Goal: Task Accomplishment & Management: Manage account settings

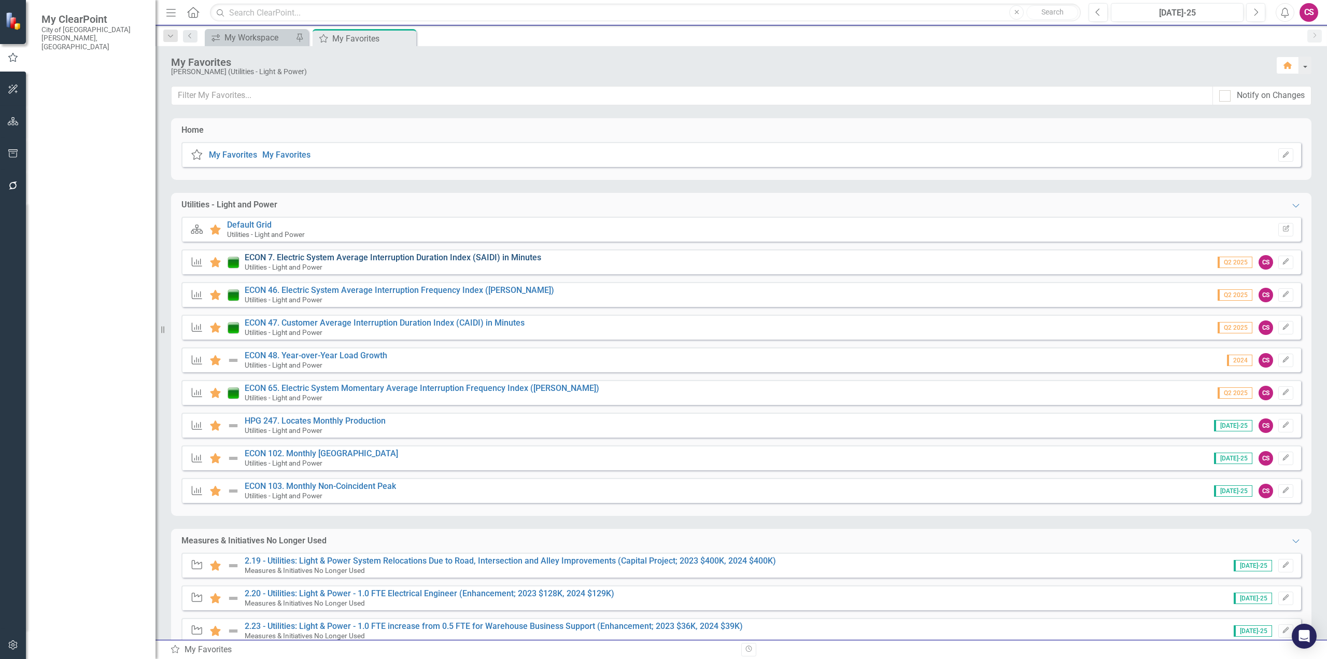
click at [282, 258] on link "ECON 7. Electric System Average Interruption Duration Index (SAIDI) in Minutes" at bounding box center [393, 257] width 296 height 10
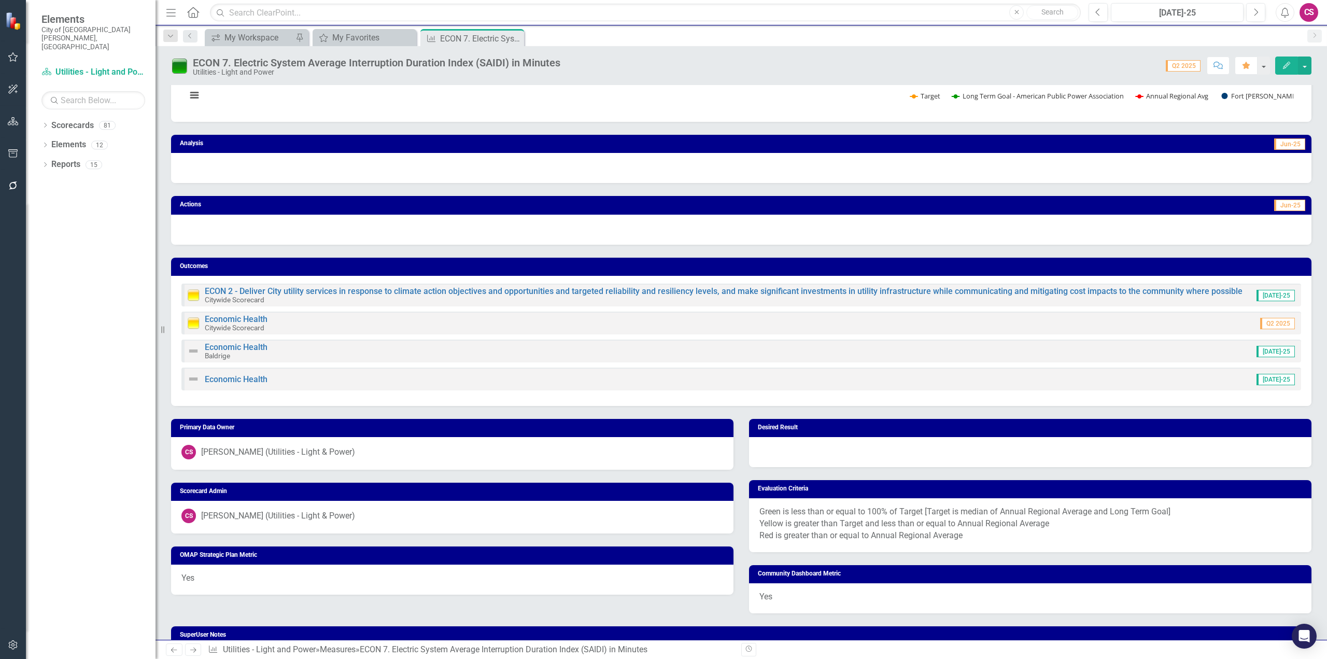
scroll to position [155, 0]
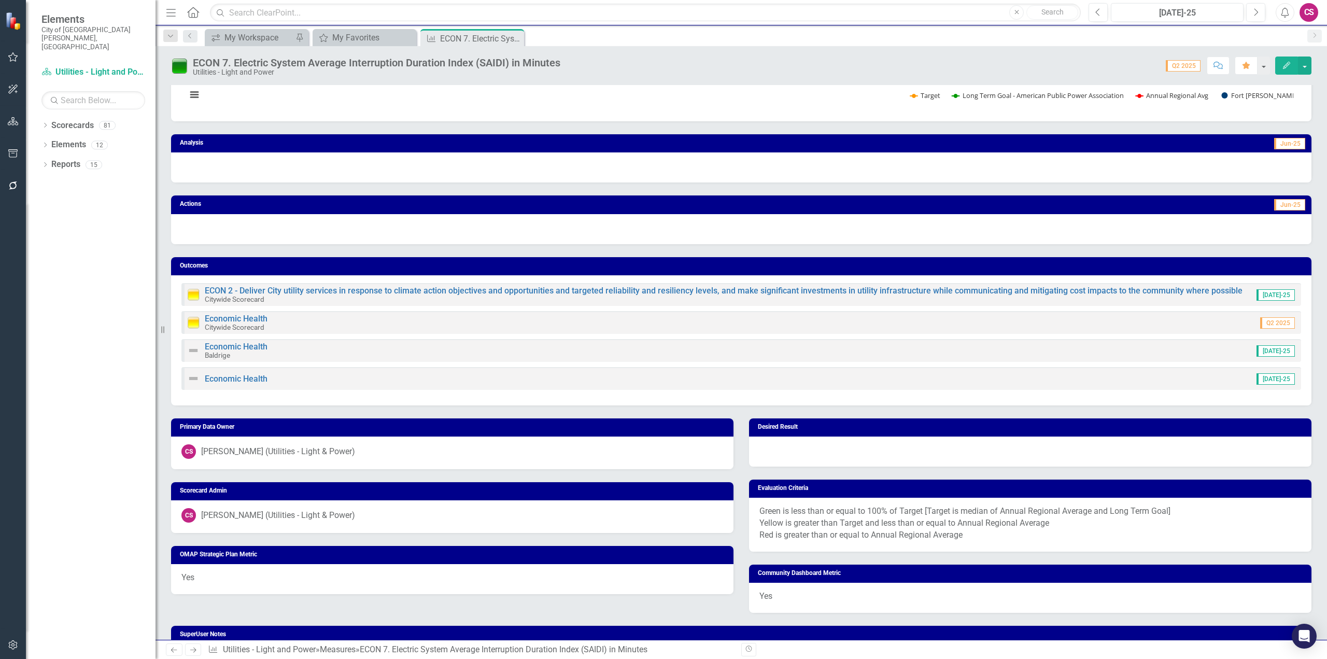
click at [282, 167] on div at bounding box center [741, 167] width 1140 height 30
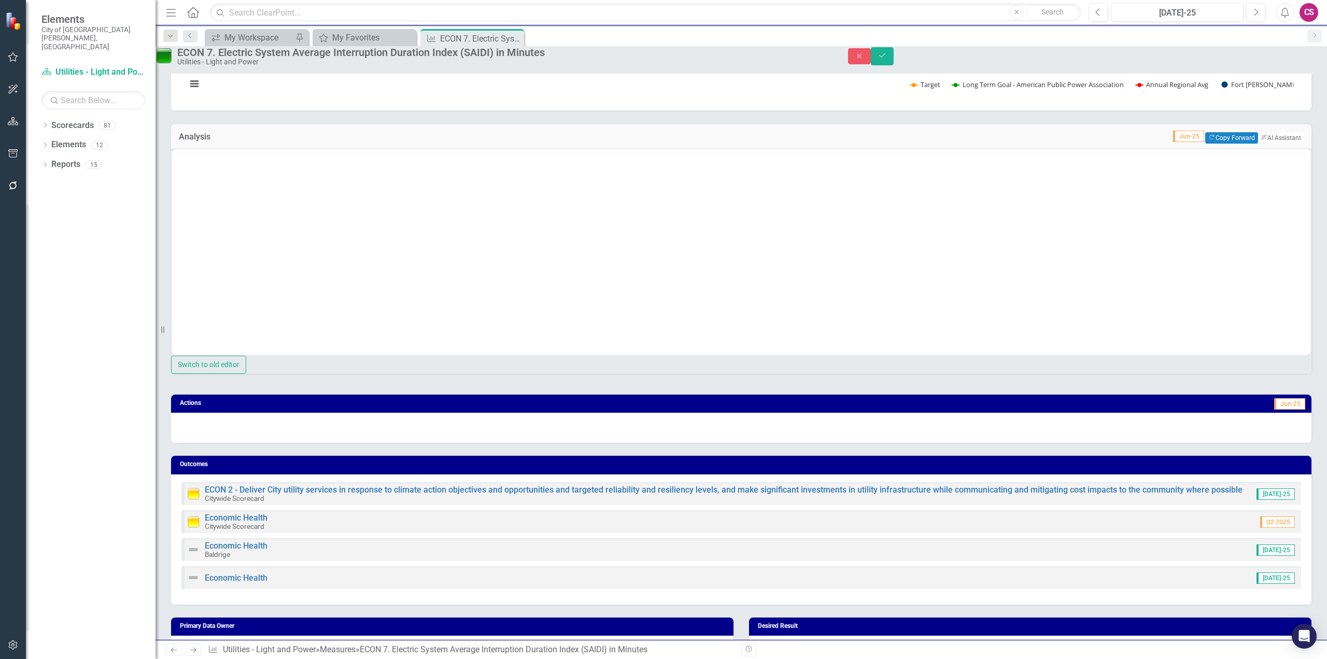
scroll to position [0, 0]
click at [254, 187] on p "Rich Text Area. Press ALT-0 for help." at bounding box center [741, 182] width 1133 height 12
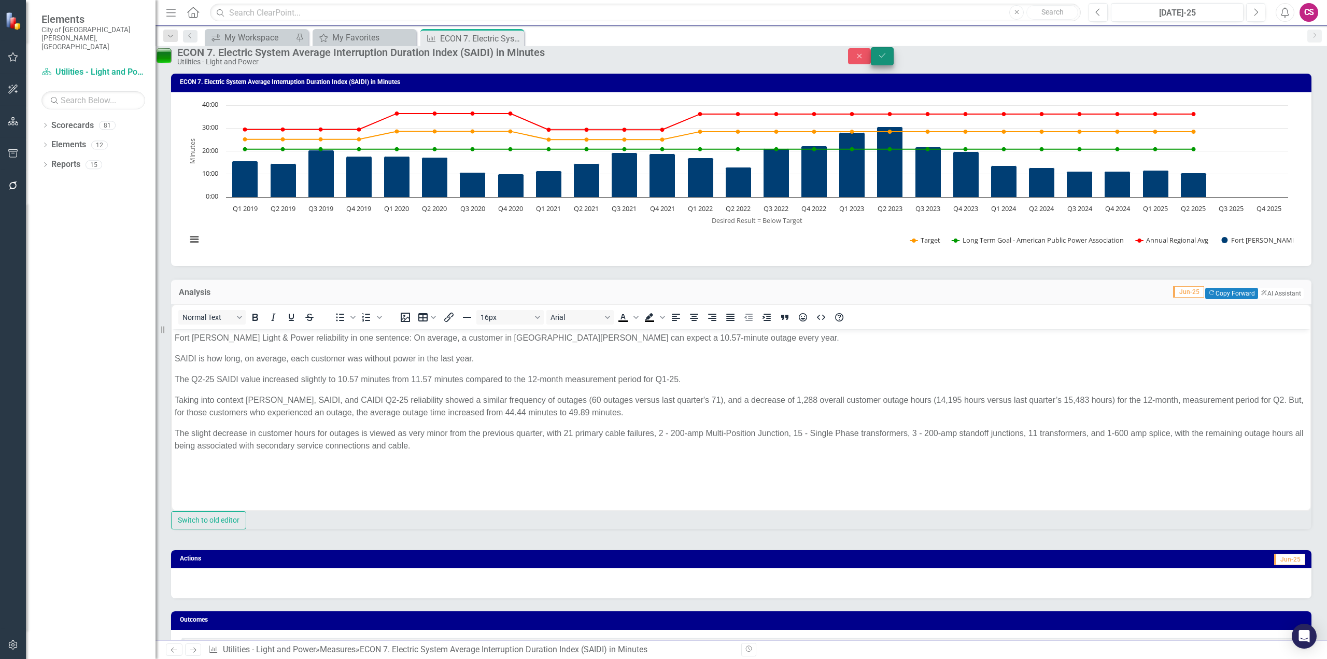
click at [887, 59] on icon "Save" at bounding box center [881, 55] width 9 height 7
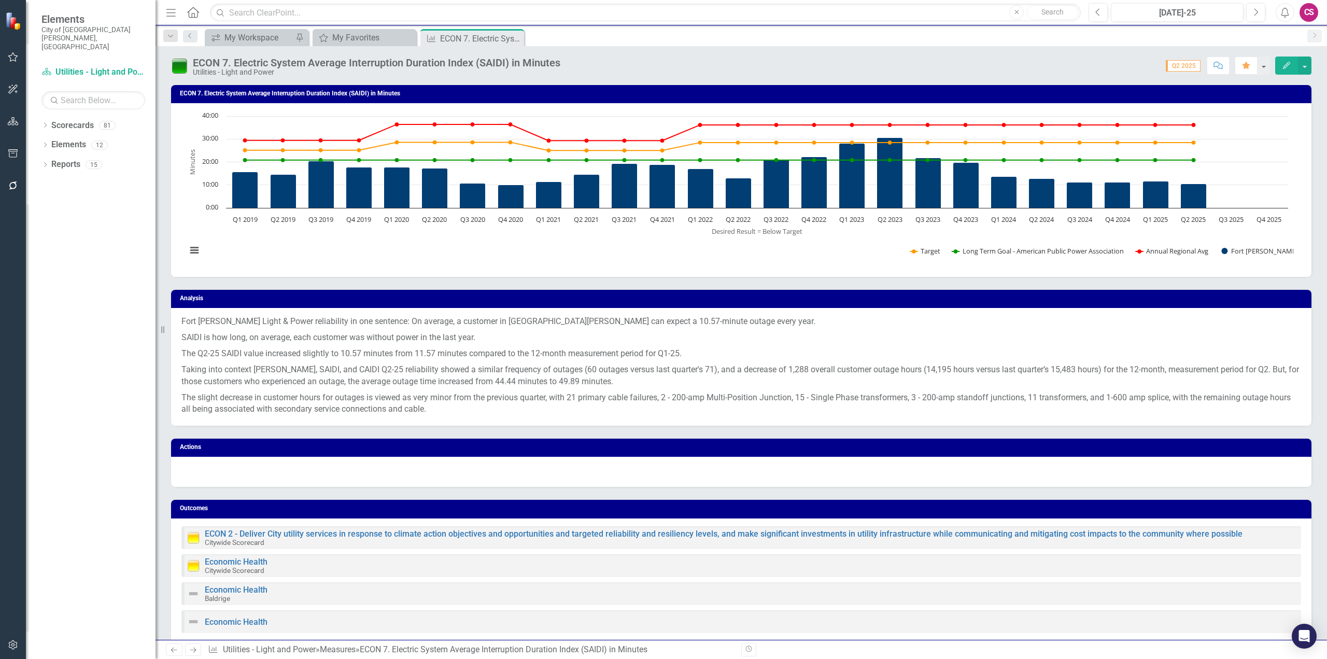
click at [376, 468] on div at bounding box center [741, 472] width 1140 height 30
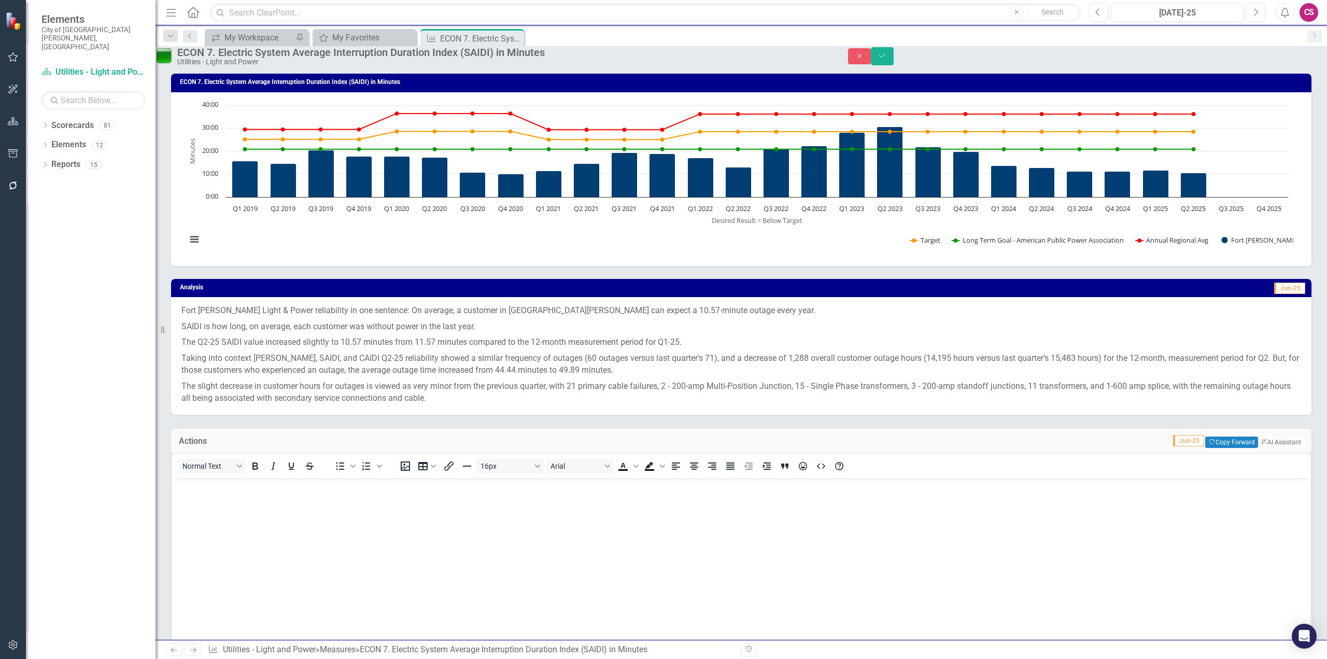
click at [348, 497] on body "Rich Text Area. Press ALT-0 for help." at bounding box center [741, 555] width 1138 height 155
